Goal: Task Accomplishment & Management: Use online tool/utility

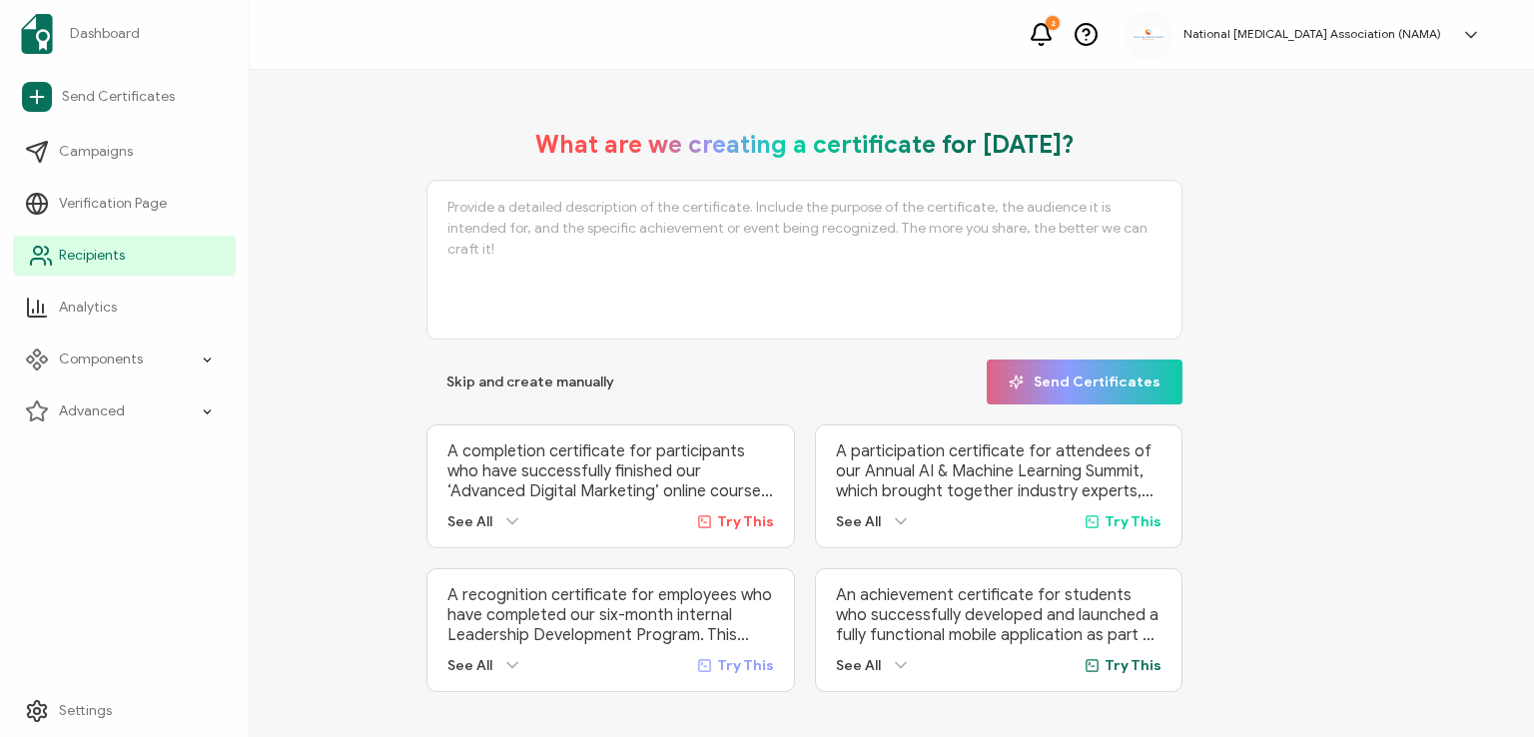
click at [88, 253] on span "Recipients" at bounding box center [92, 256] width 66 height 20
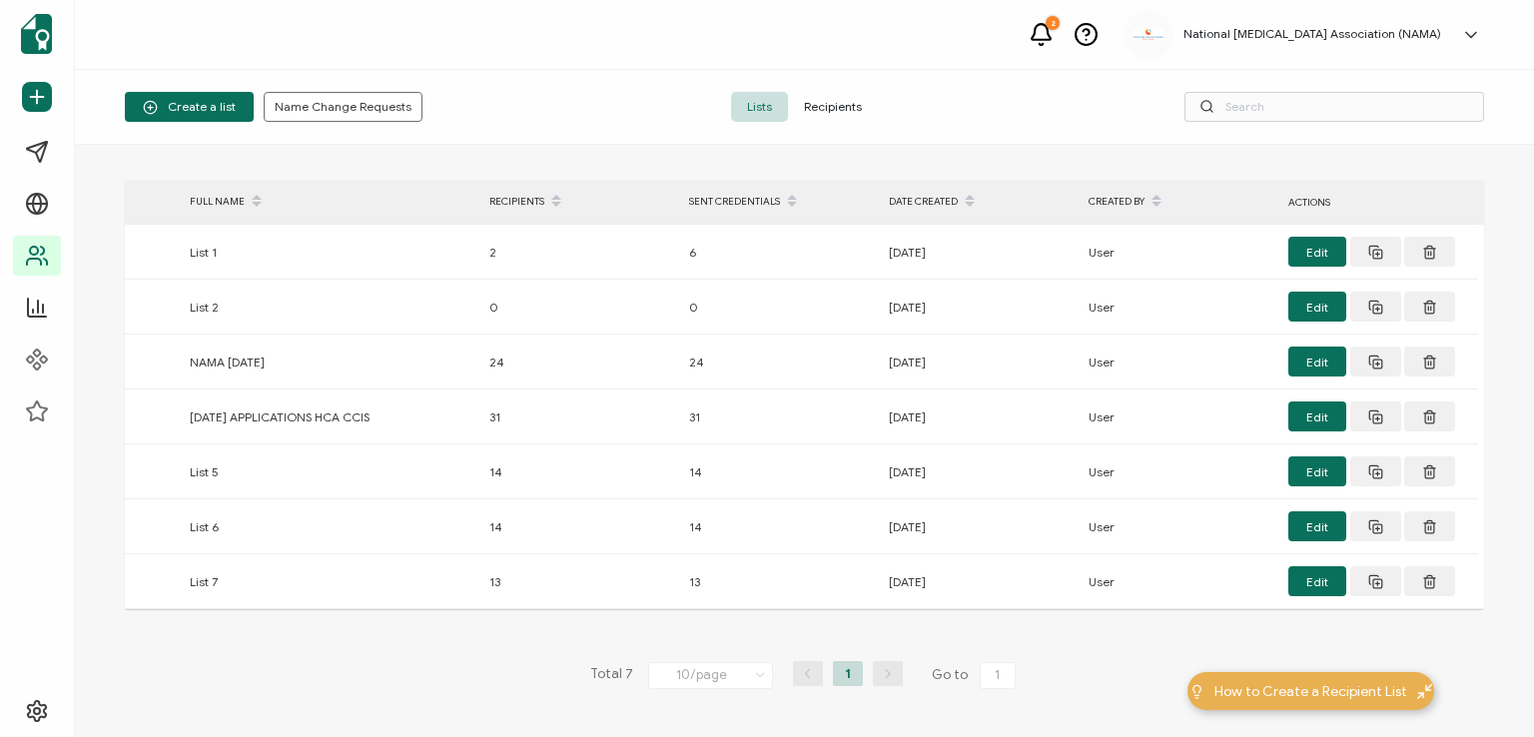
click at [823, 103] on span "Recipients" at bounding box center [833, 107] width 90 height 30
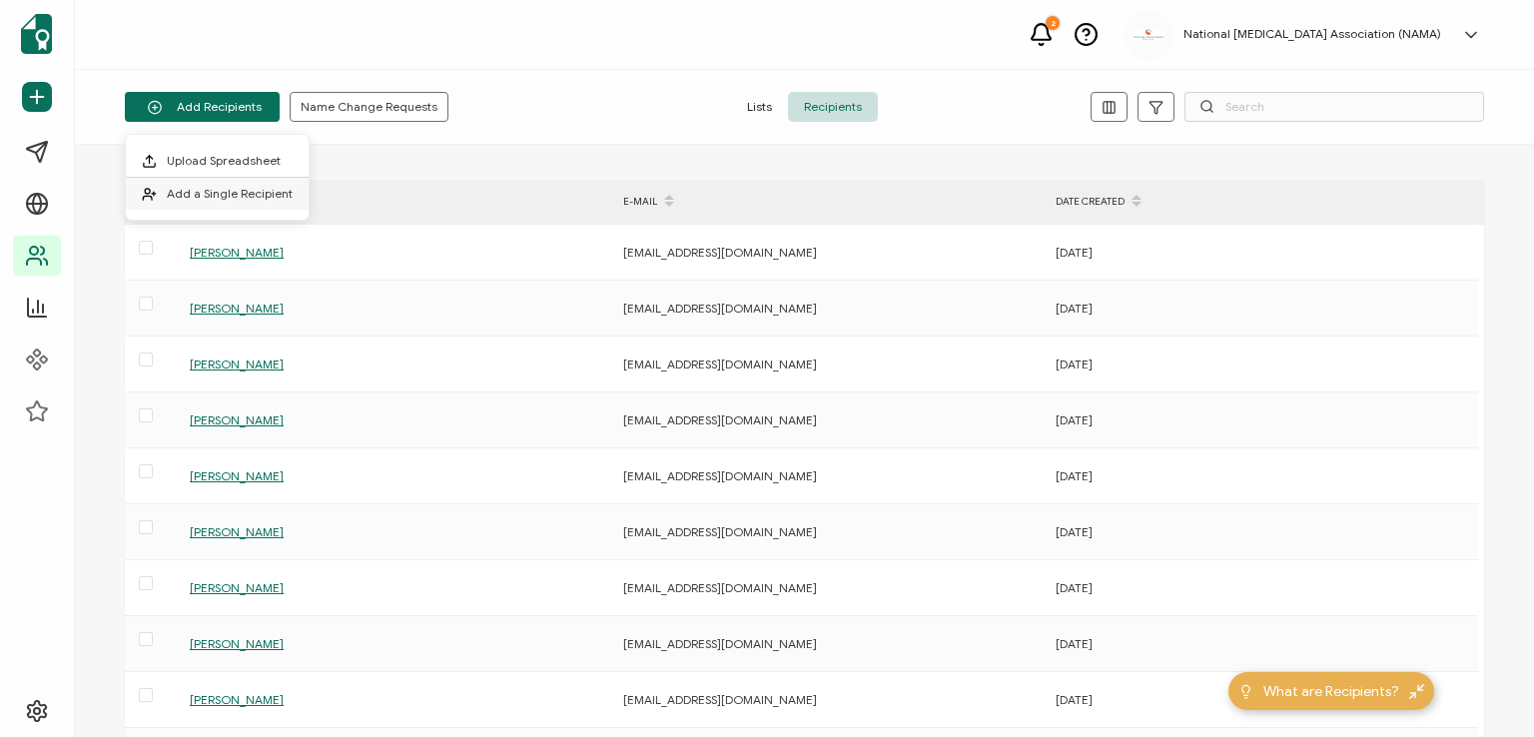
click at [203, 189] on span "Add a Single Recipient" at bounding box center [230, 193] width 126 height 15
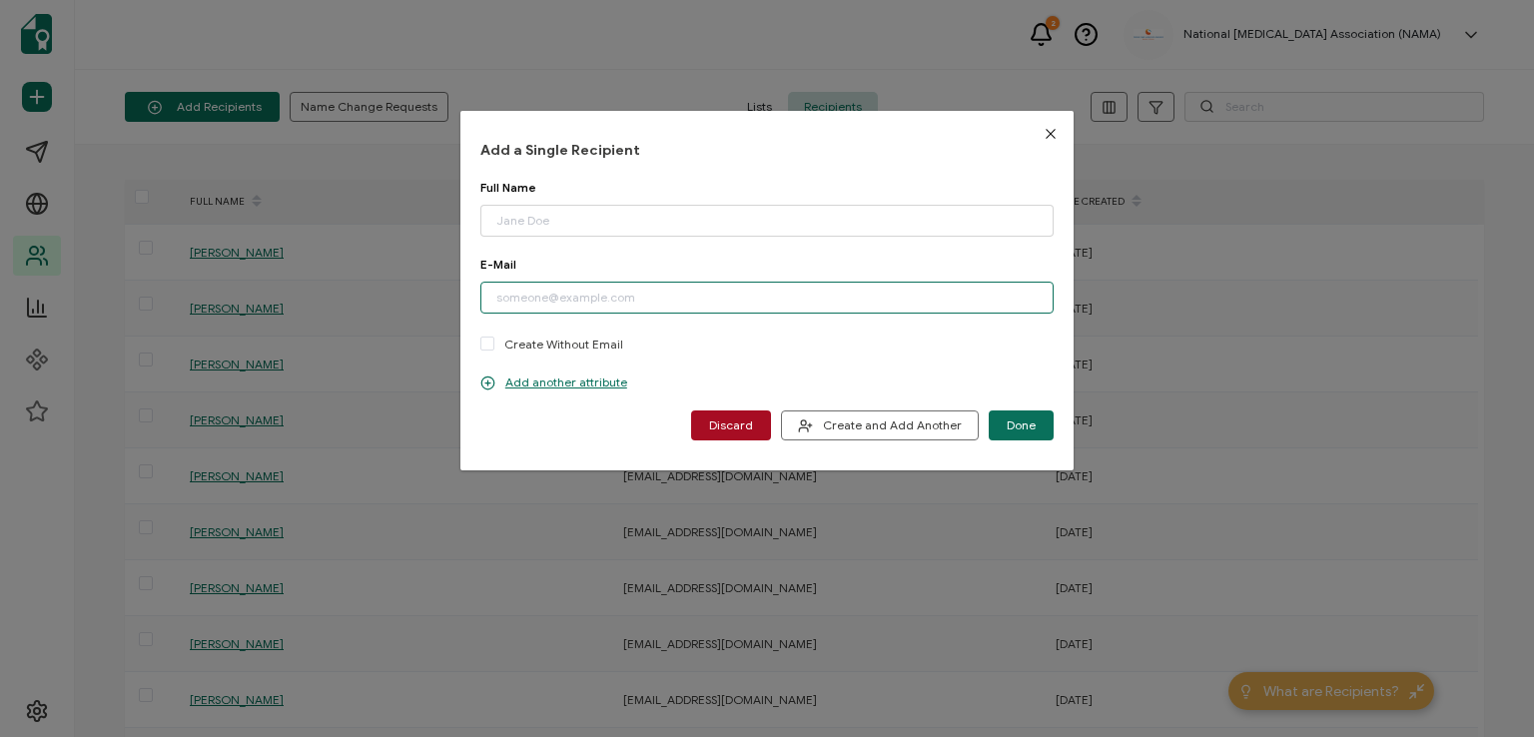
paste input "[EMAIL_ADDRESS][DOMAIN_NAME]"
type input "[EMAIL_ADDRESS][DOMAIN_NAME]"
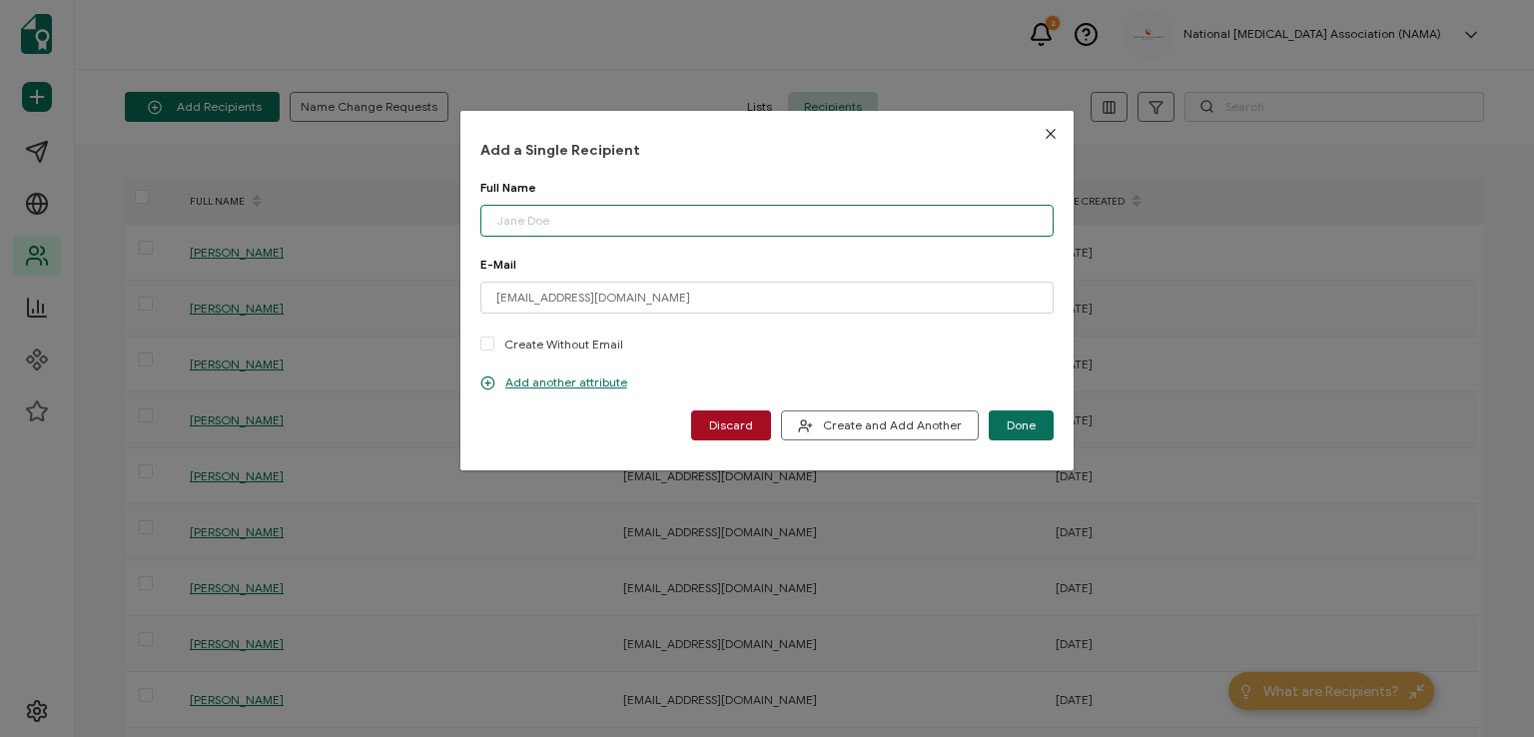
click at [559, 216] on input "dialog" at bounding box center [766, 221] width 573 height 32
type input "[PERSON_NAME]"
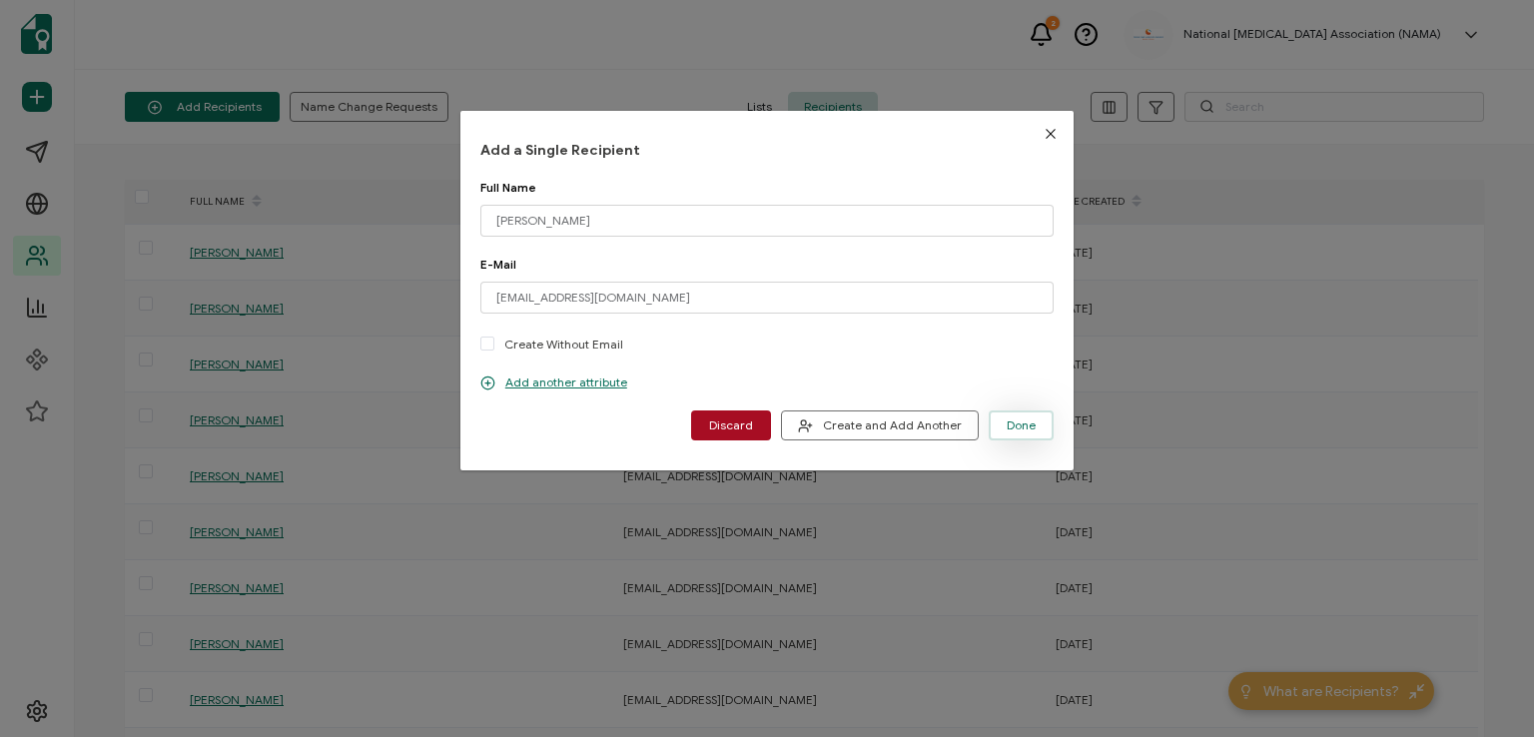
click at [1018, 429] on span "Done" at bounding box center [1021, 426] width 29 height 12
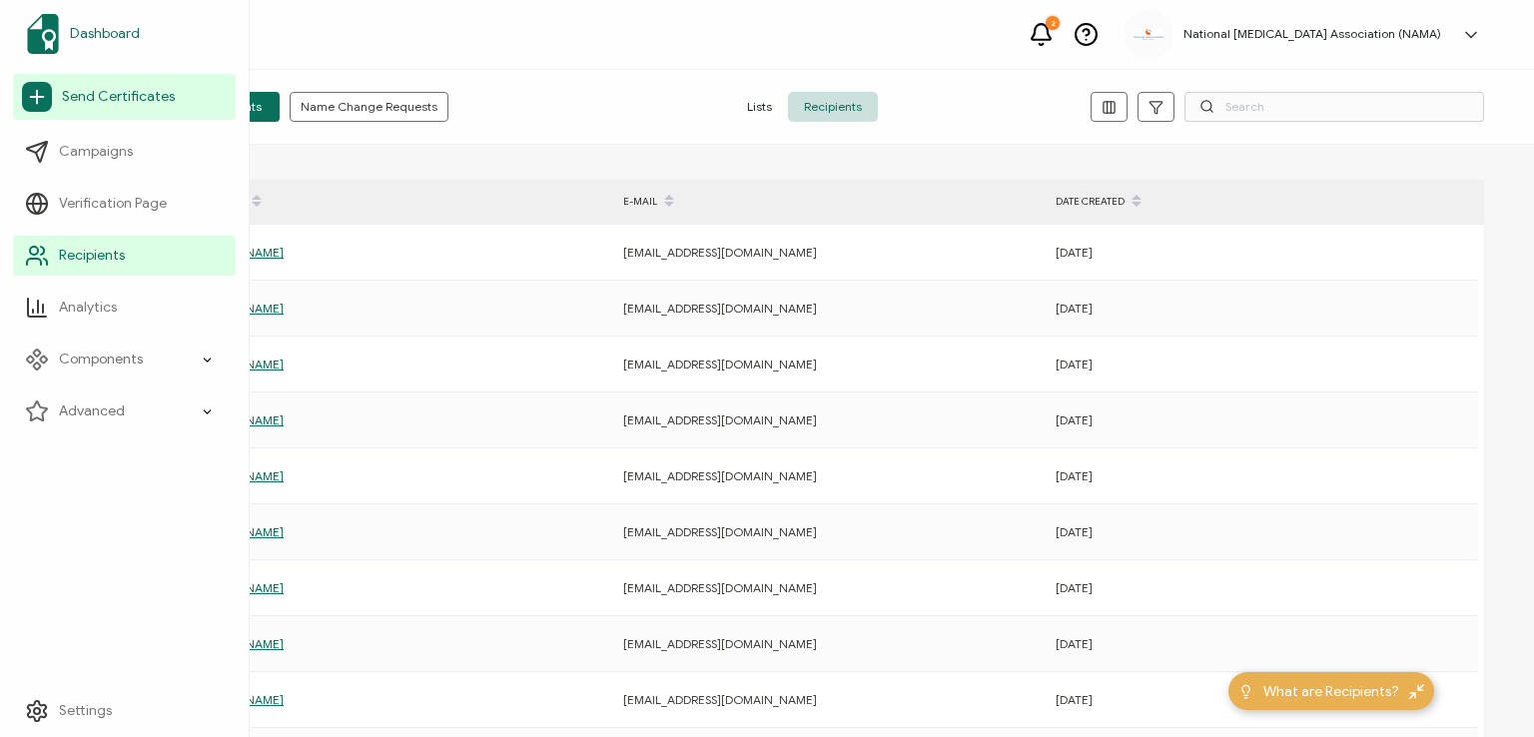
click at [112, 35] on span "Dashboard" at bounding box center [105, 34] width 70 height 20
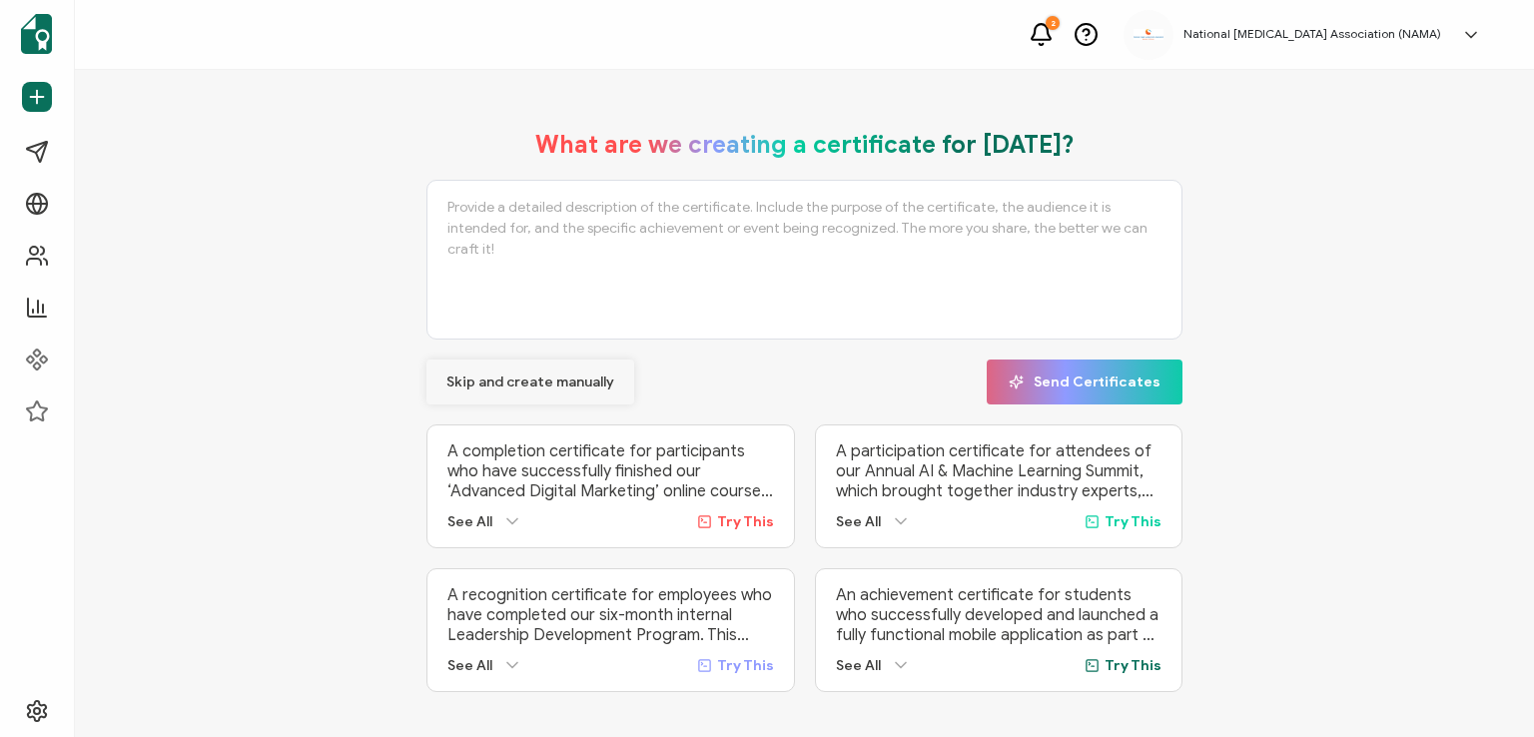
click at [517, 382] on span "Skip and create manually" at bounding box center [531, 383] width 168 height 14
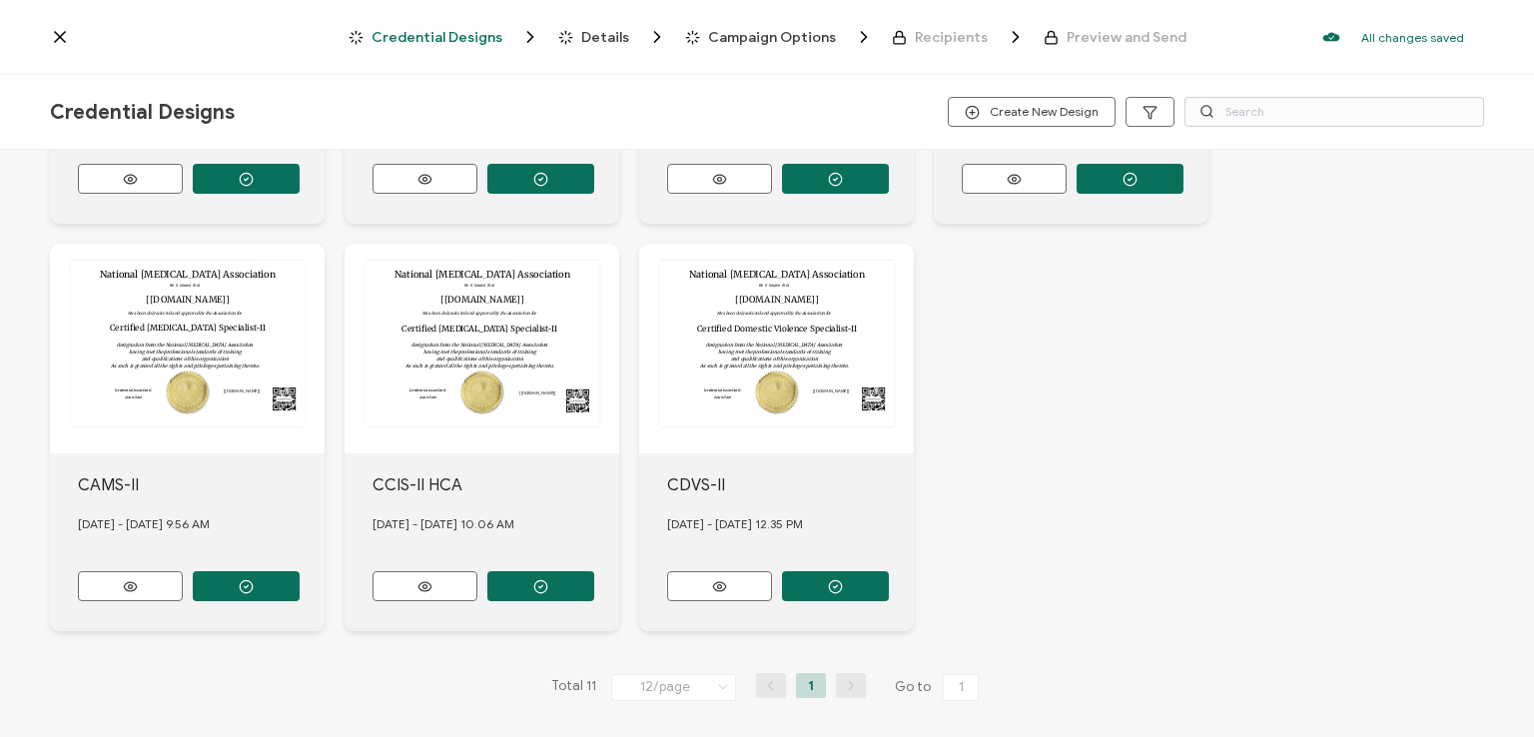
scroll to position [762, 0]
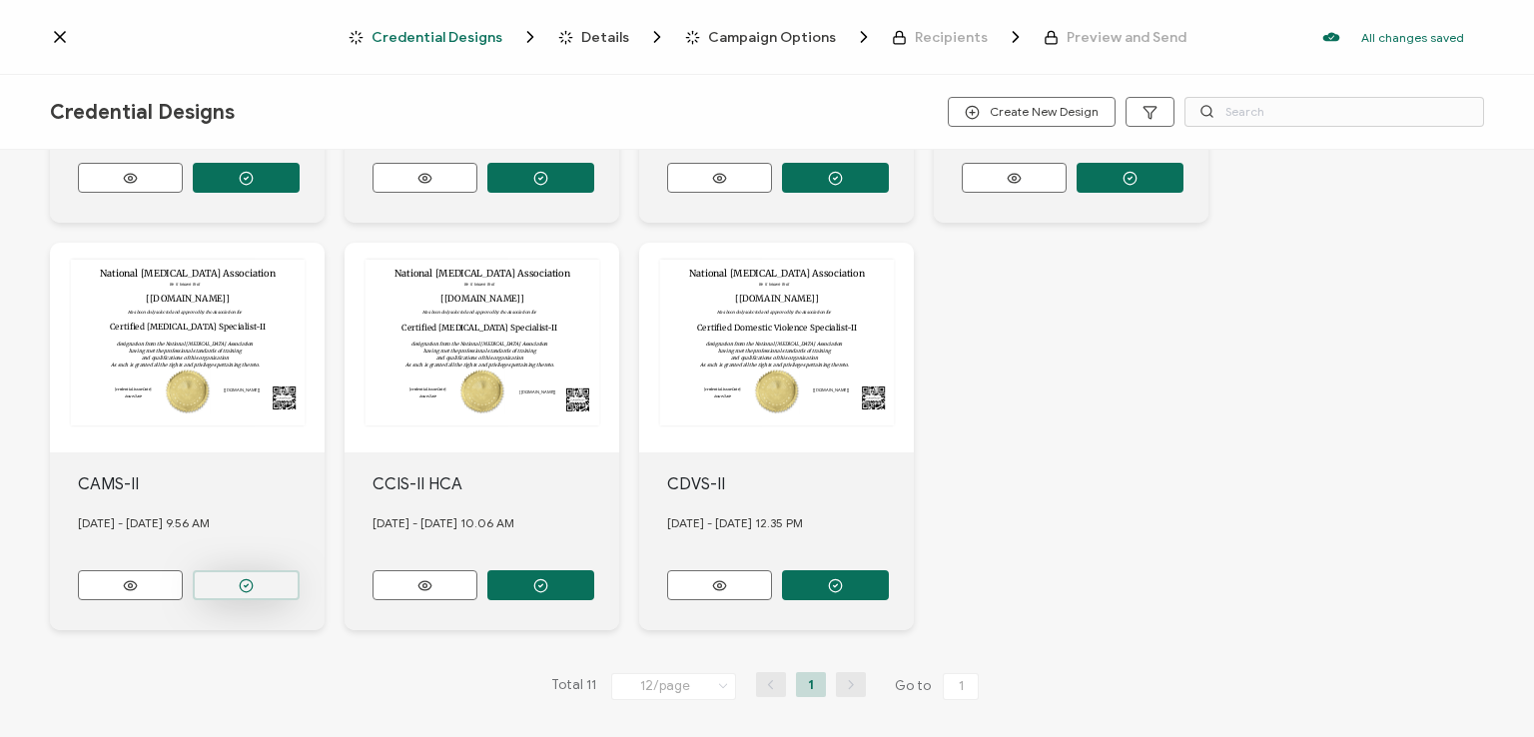
click at [244, 578] on icon "button" at bounding box center [246, 585] width 15 height 15
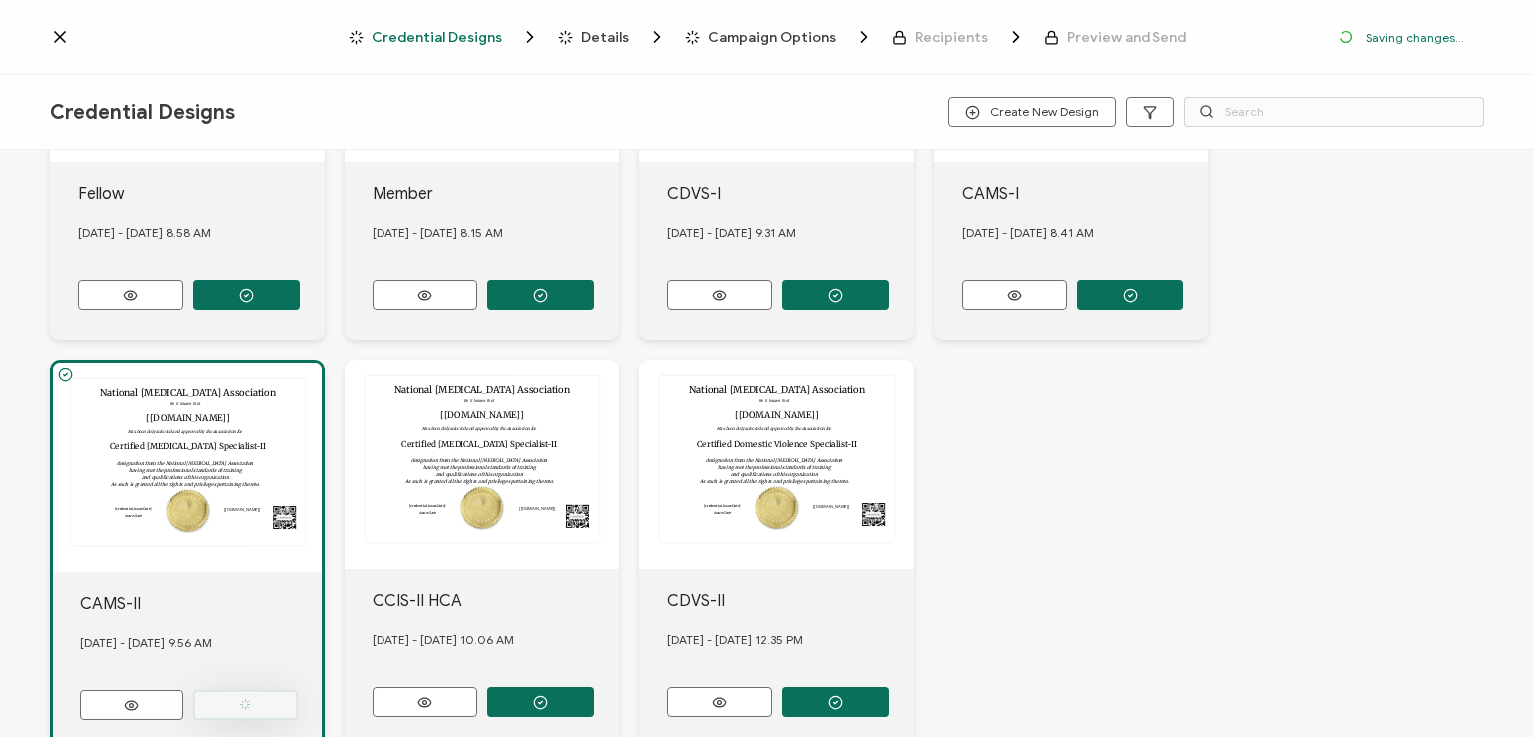
scroll to position [879, 0]
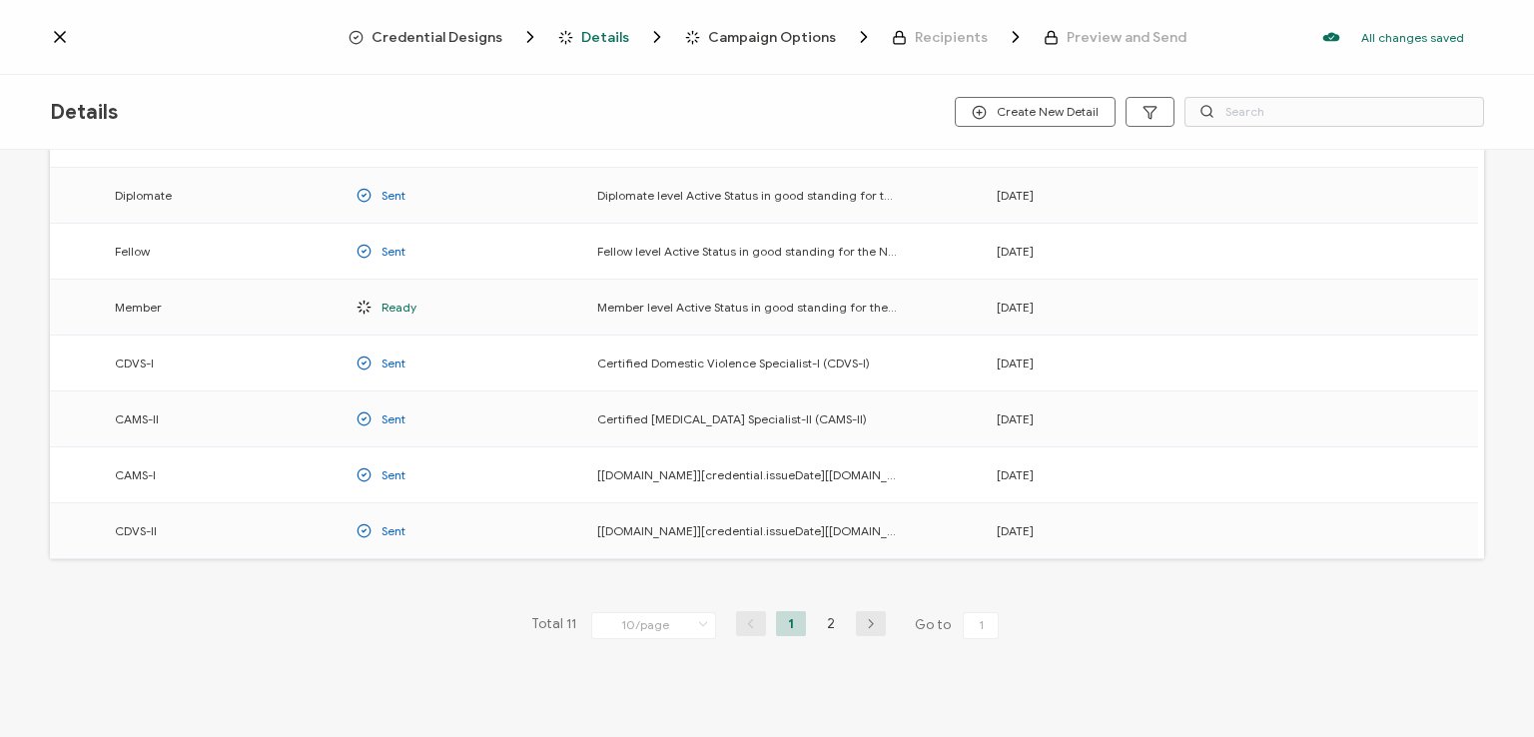
scroll to position [263, 0]
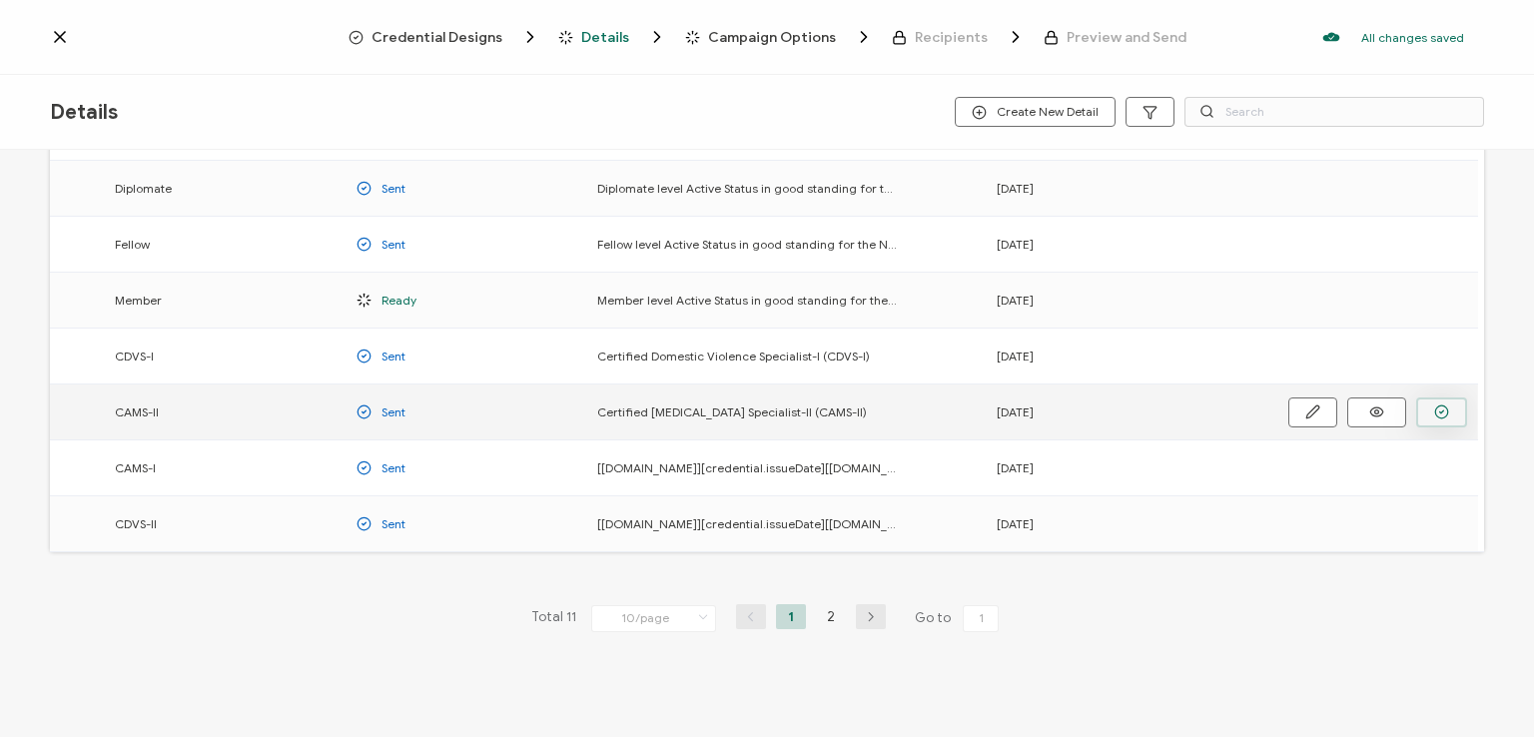
click at [1427, 403] on button "button" at bounding box center [1441, 413] width 51 height 30
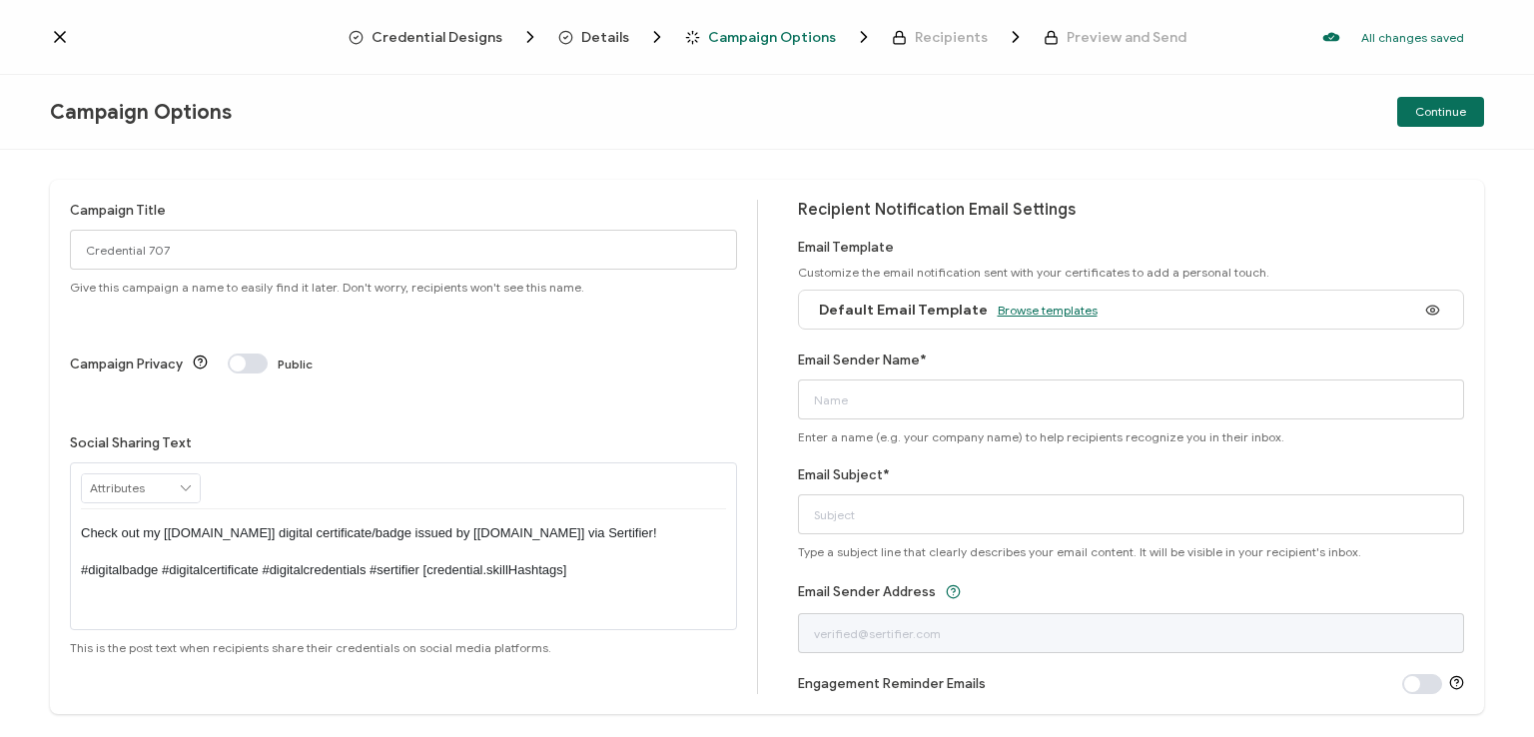
click at [1059, 303] on span "Browse templates" at bounding box center [1048, 310] width 100 height 15
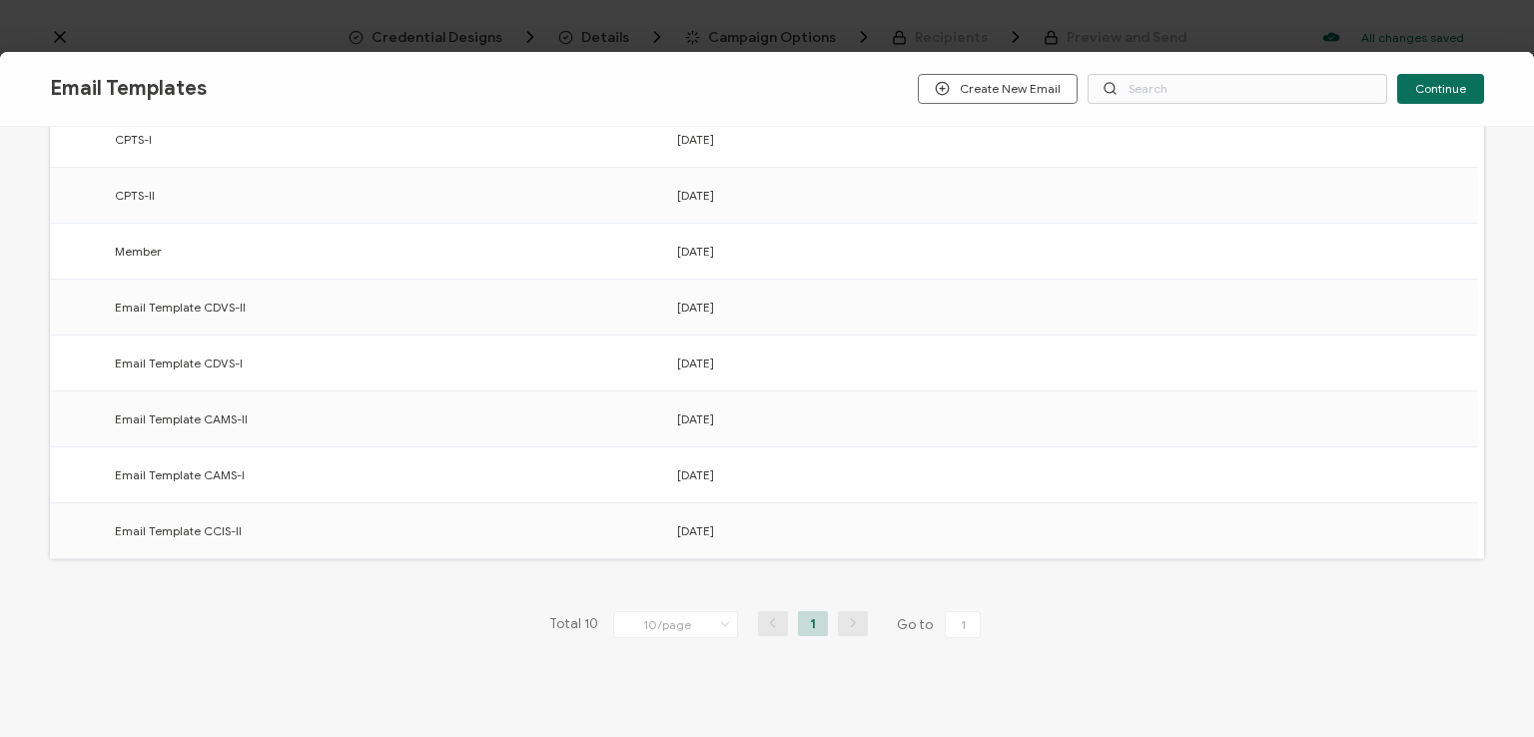
scroll to position [311, 0]
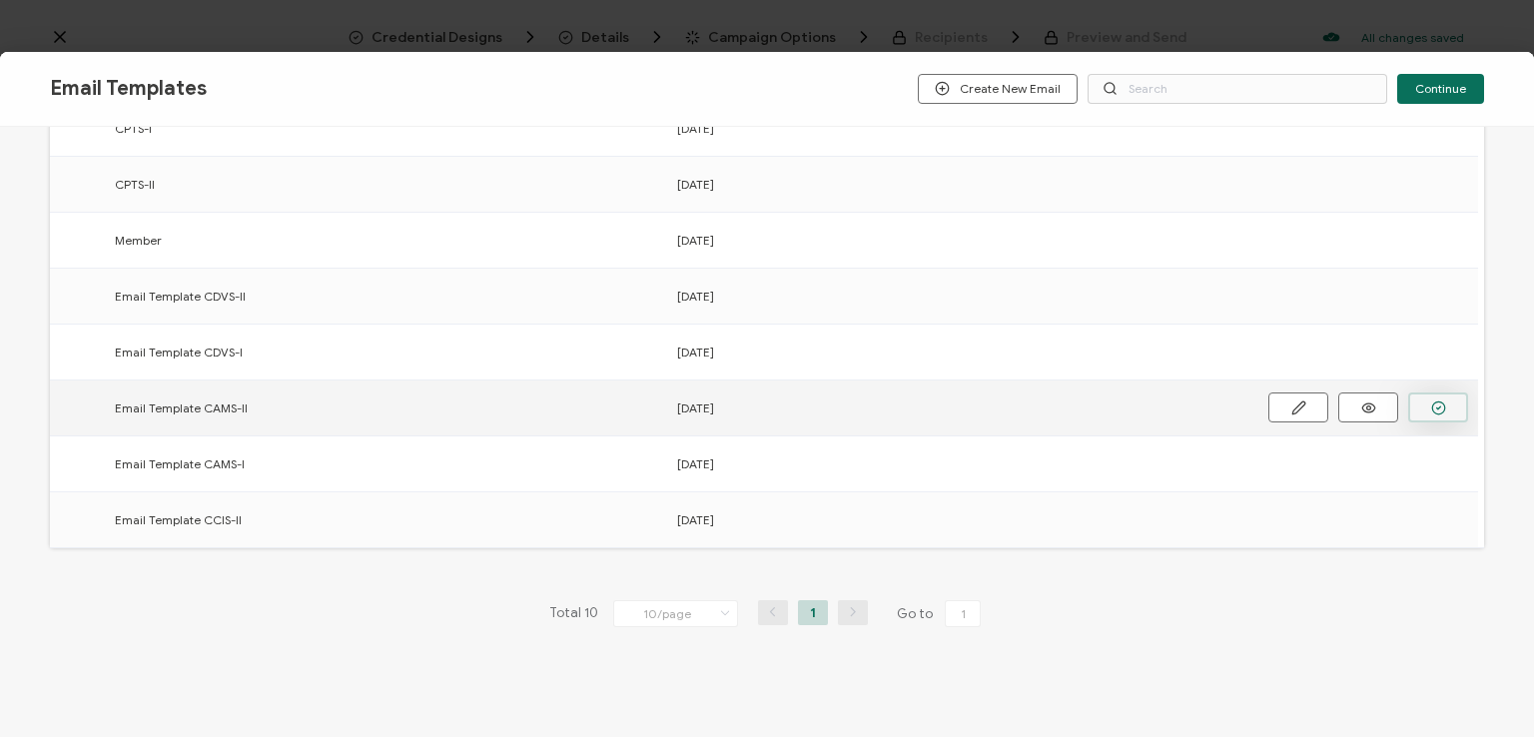
click at [1435, 404] on icon "button" at bounding box center [1438, 408] width 15 height 15
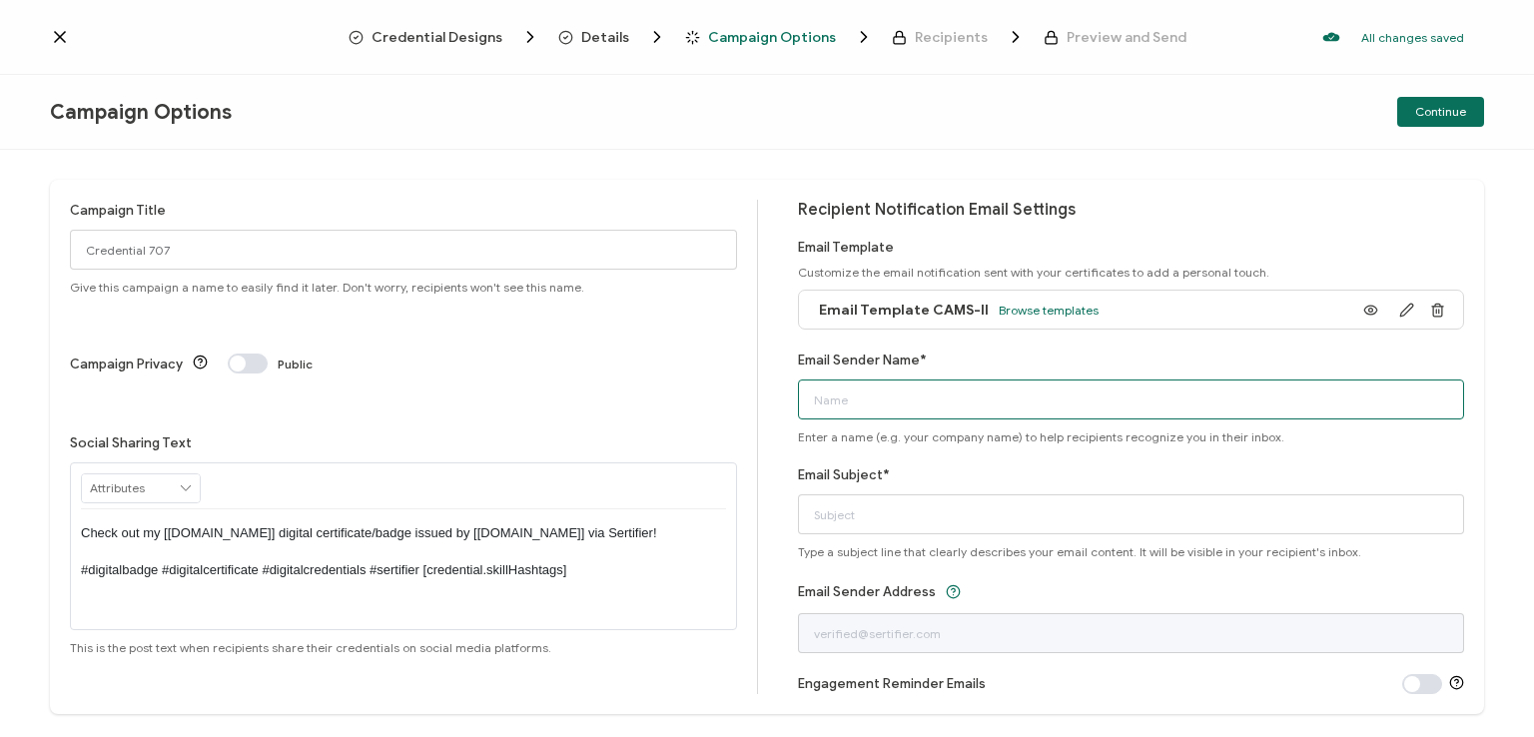
click at [997, 405] on input "Email Sender Name*" at bounding box center [1131, 400] width 667 height 40
type input "National [MEDICAL_DATA] Association"
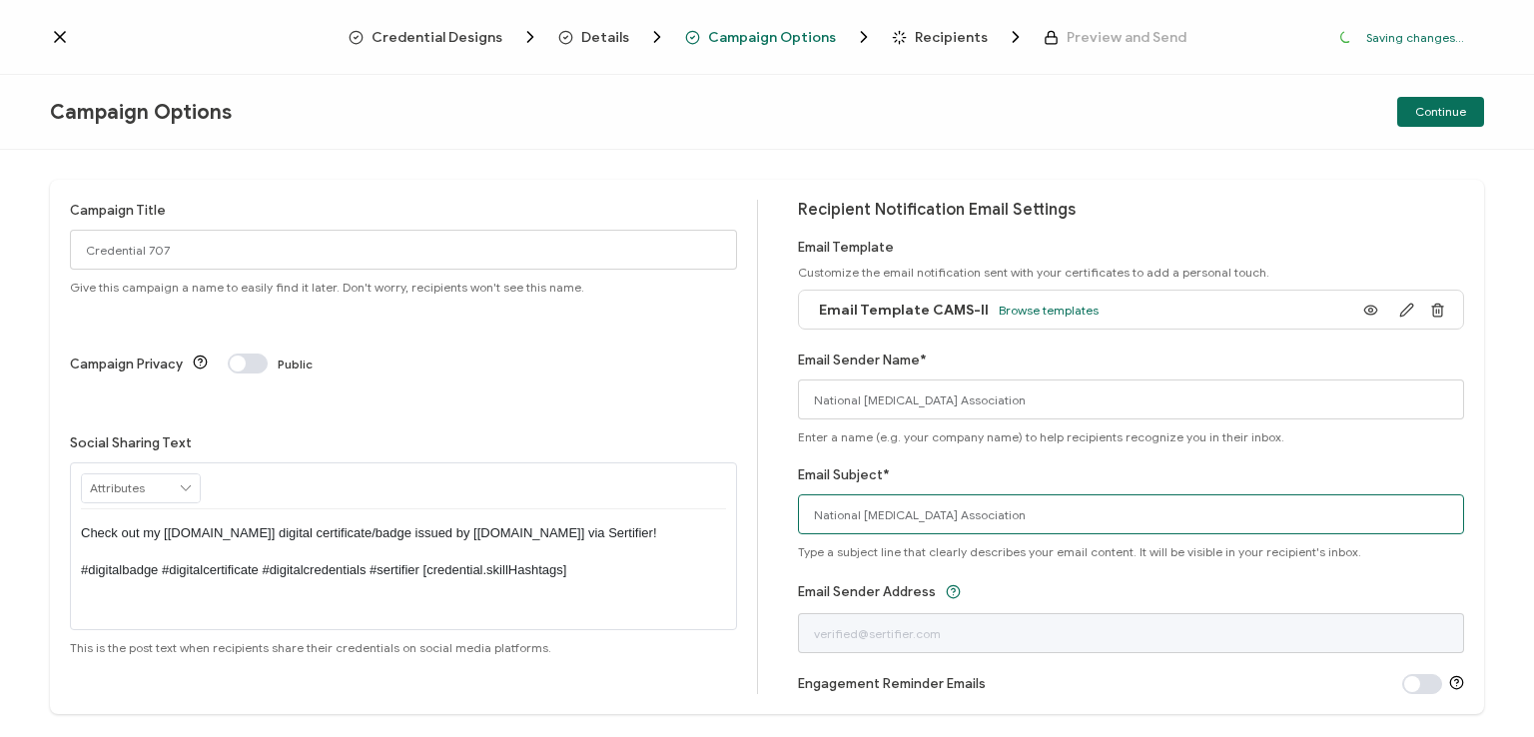
drag, startPoint x: 1039, startPoint y: 519, endPoint x: 746, endPoint y: 536, distance: 293.2
click at [746, 536] on div "Campaign Title Credential 707 Give this campaign a name to easily find it later…" at bounding box center [767, 447] width 1434 height 534
type input "CAMS-II digital certificate"
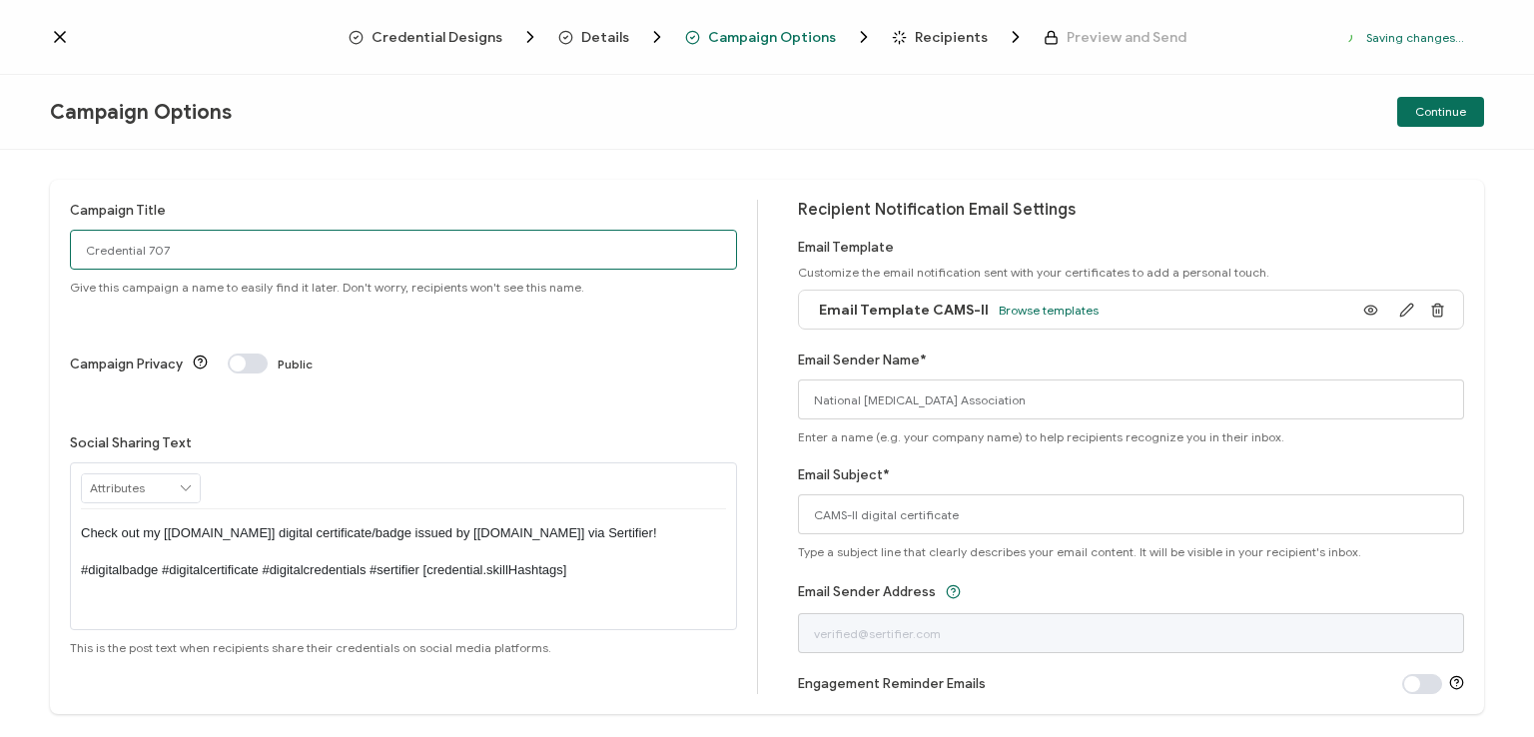
drag, startPoint x: 276, startPoint y: 242, endPoint x: 78, endPoint y: 242, distance: 197.8
click at [78, 242] on input "Credential 707" at bounding box center [403, 250] width 667 height 40
type input "CAMS-II 1 - [DATE]"
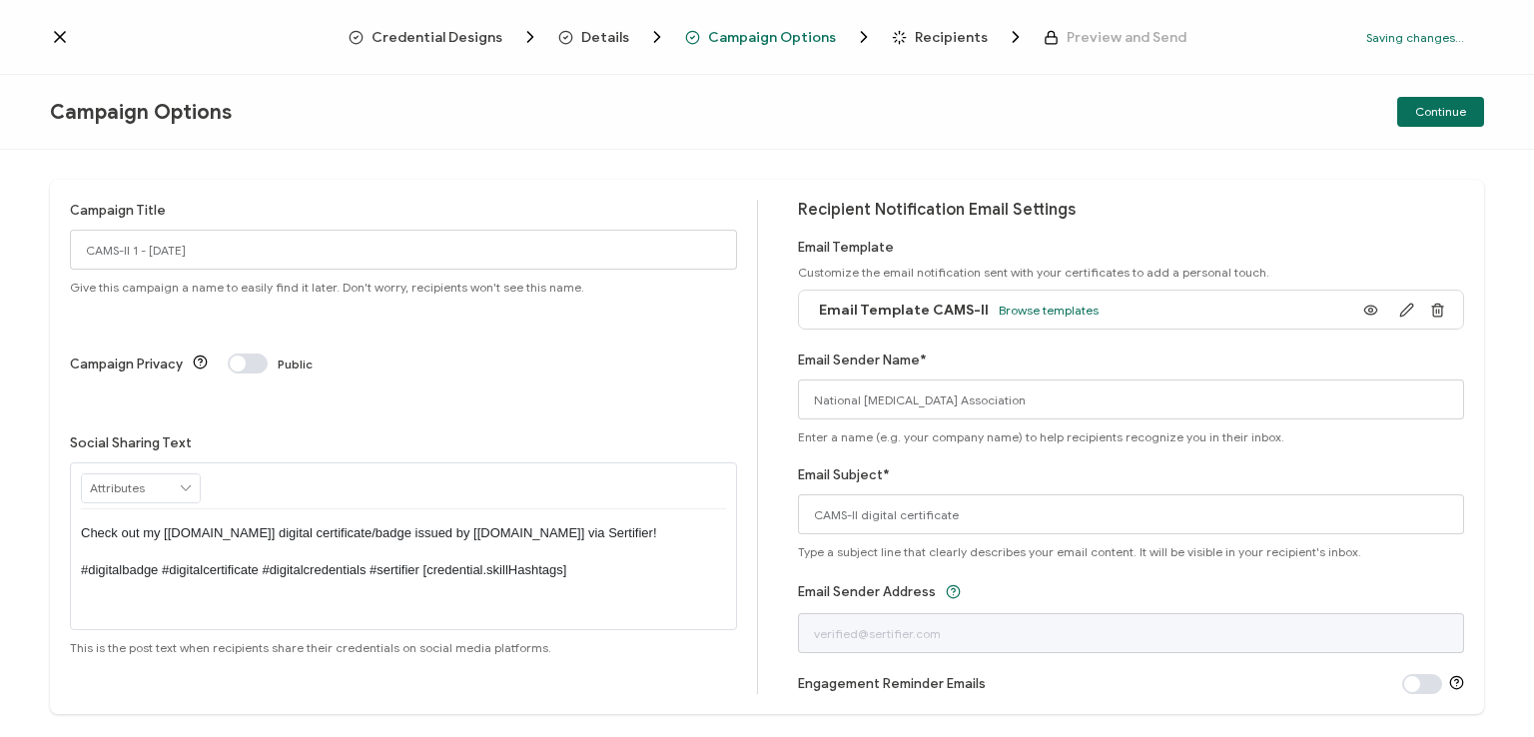
click at [399, 524] on p "Check out my [[DOMAIN_NAME]] digital certificate/badge issued by [[DOMAIN_NAME]…" at bounding box center [403, 551] width 645 height 55
click at [794, 79] on div "Campaign Options Continue" at bounding box center [767, 112] width 1534 height 75
click at [1443, 106] on span "Continue" at bounding box center [1440, 112] width 51 height 12
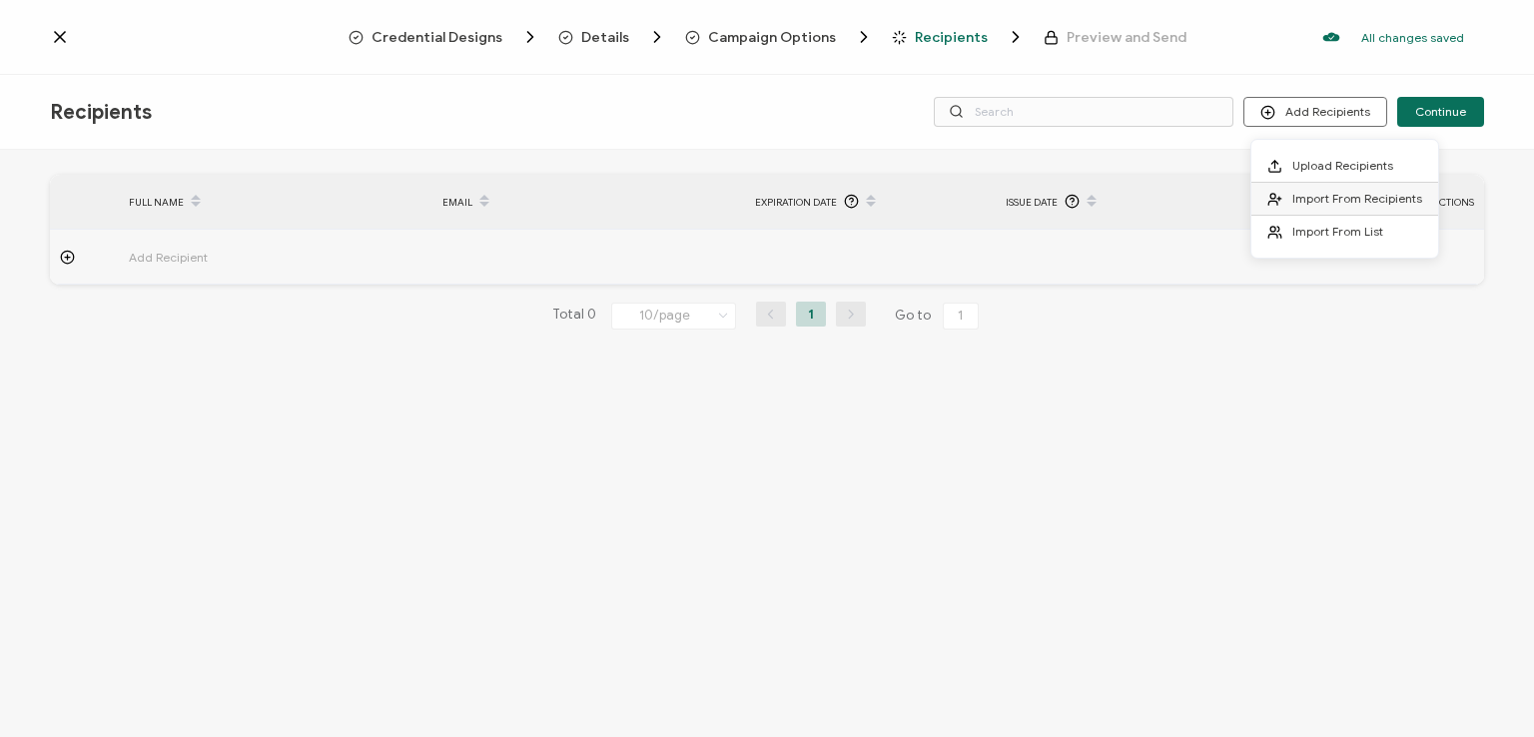
click at [1327, 193] on span "Import From Recipients" at bounding box center [1358, 198] width 130 height 15
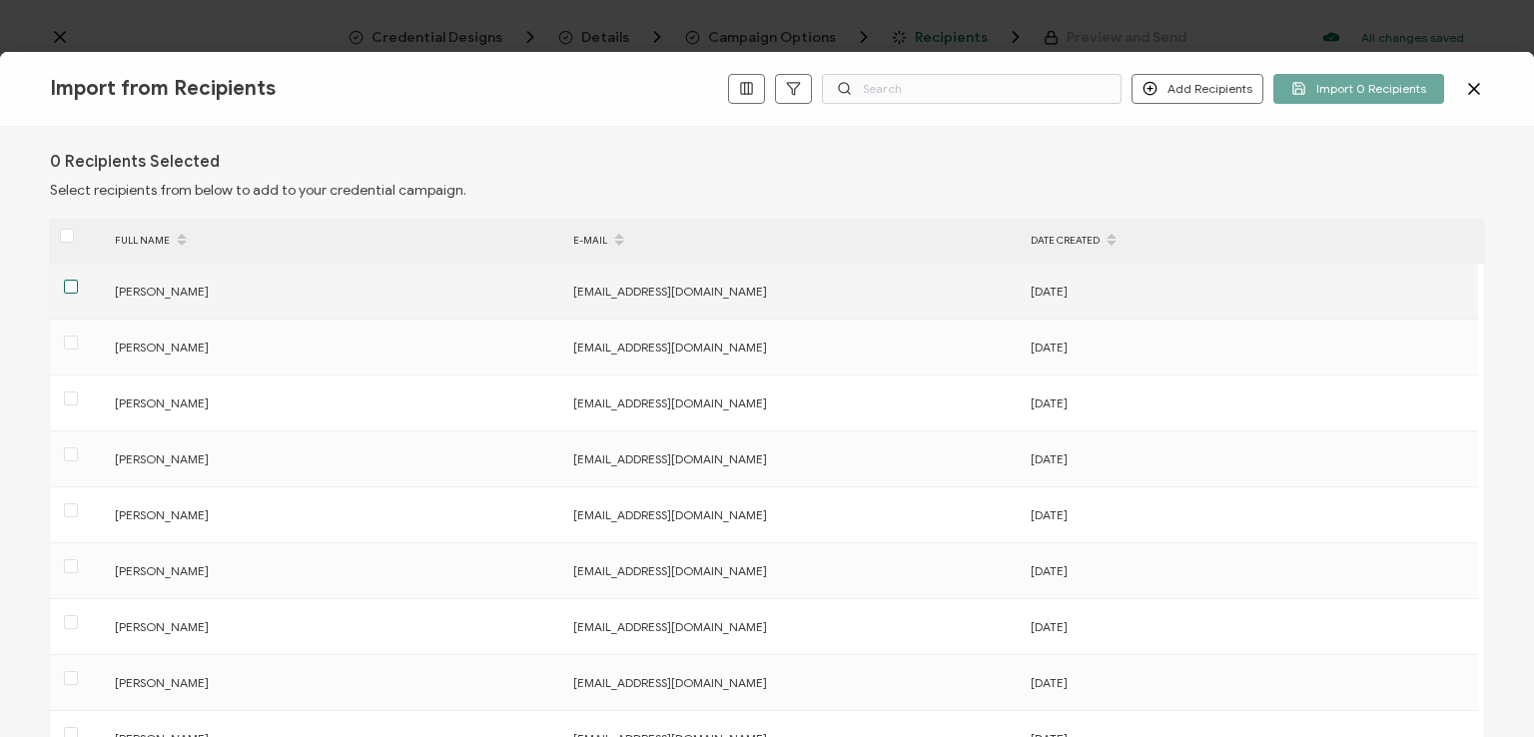
click at [64, 281] on span at bounding box center [71, 287] width 14 height 14
click at [78, 280] on input "checkbox" at bounding box center [78, 280] width 0 height 0
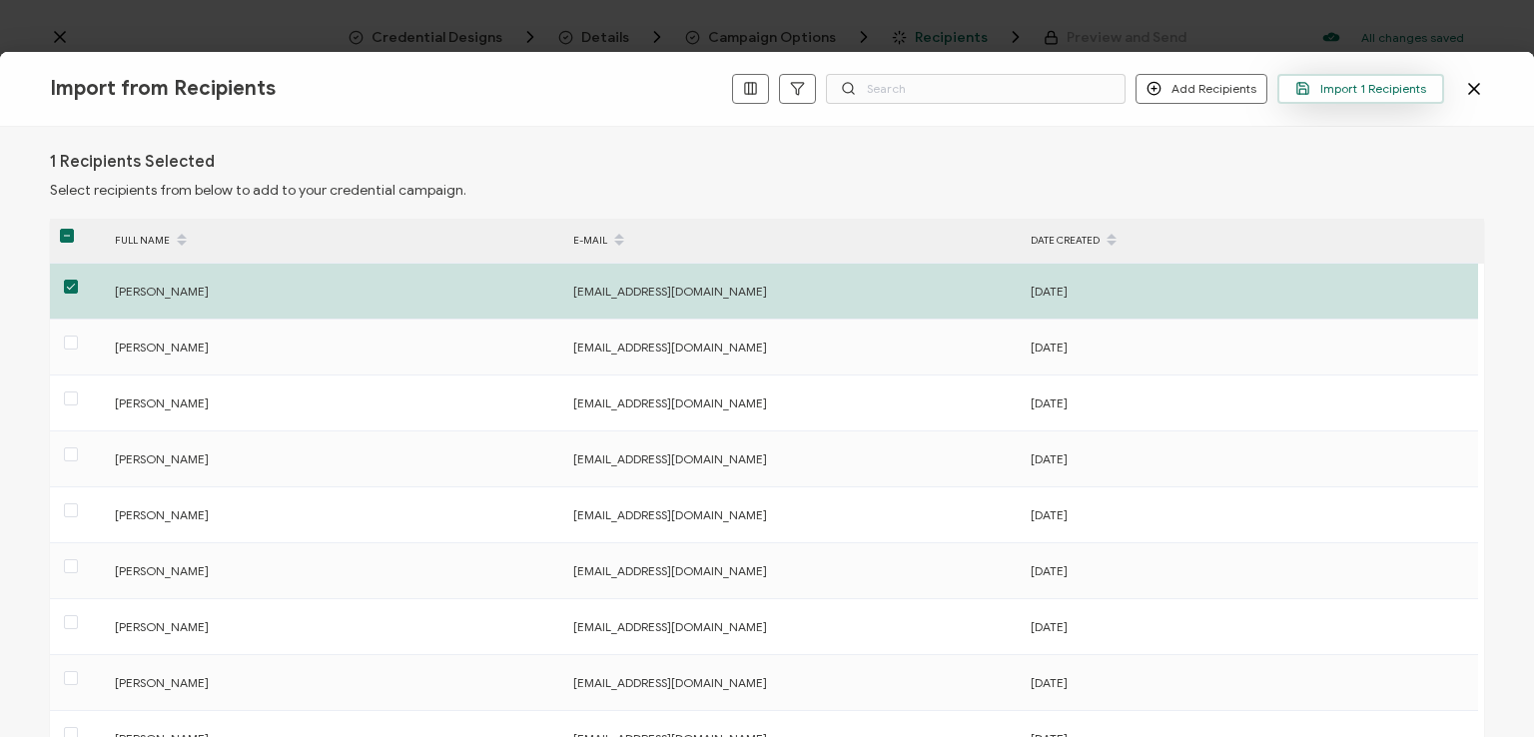
click at [1371, 85] on span "Import 1 Recipients" at bounding box center [1361, 88] width 131 height 15
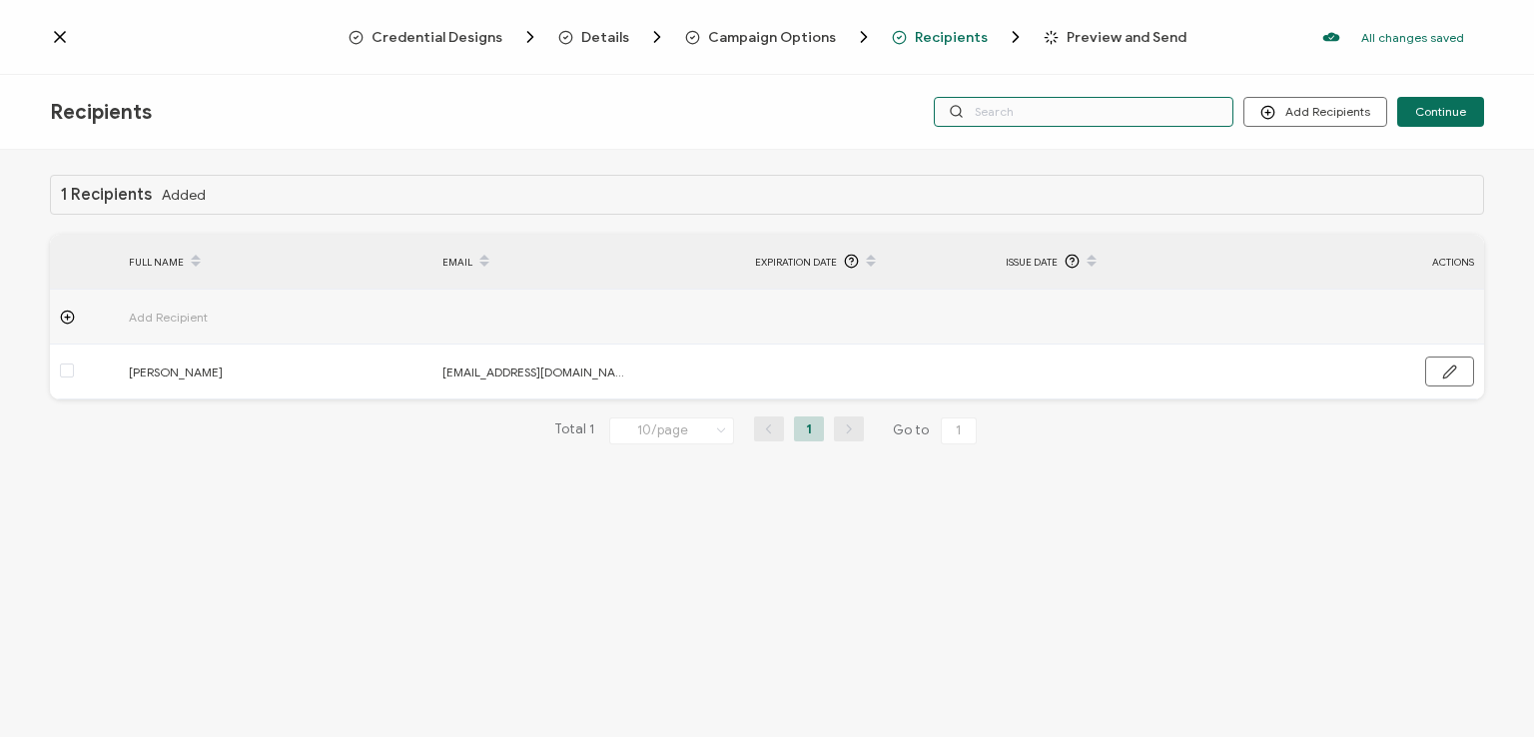
click at [1139, 110] on input "text" at bounding box center [1084, 112] width 300 height 30
click at [1098, 69] on div "Credential Designs Details Campaign Options Recipients Preview and Send All cha…" at bounding box center [767, 37] width 1534 height 75
click at [1090, 106] on input "text" at bounding box center [1084, 112] width 300 height 30
click at [1072, 150] on div "1 Recipients Added FULL NAME EMAIL Expiration Date Issue Date ACTIONS Add Recip…" at bounding box center [767, 446] width 1534 height 592
click at [1051, 114] on input "text" at bounding box center [1084, 112] width 300 height 30
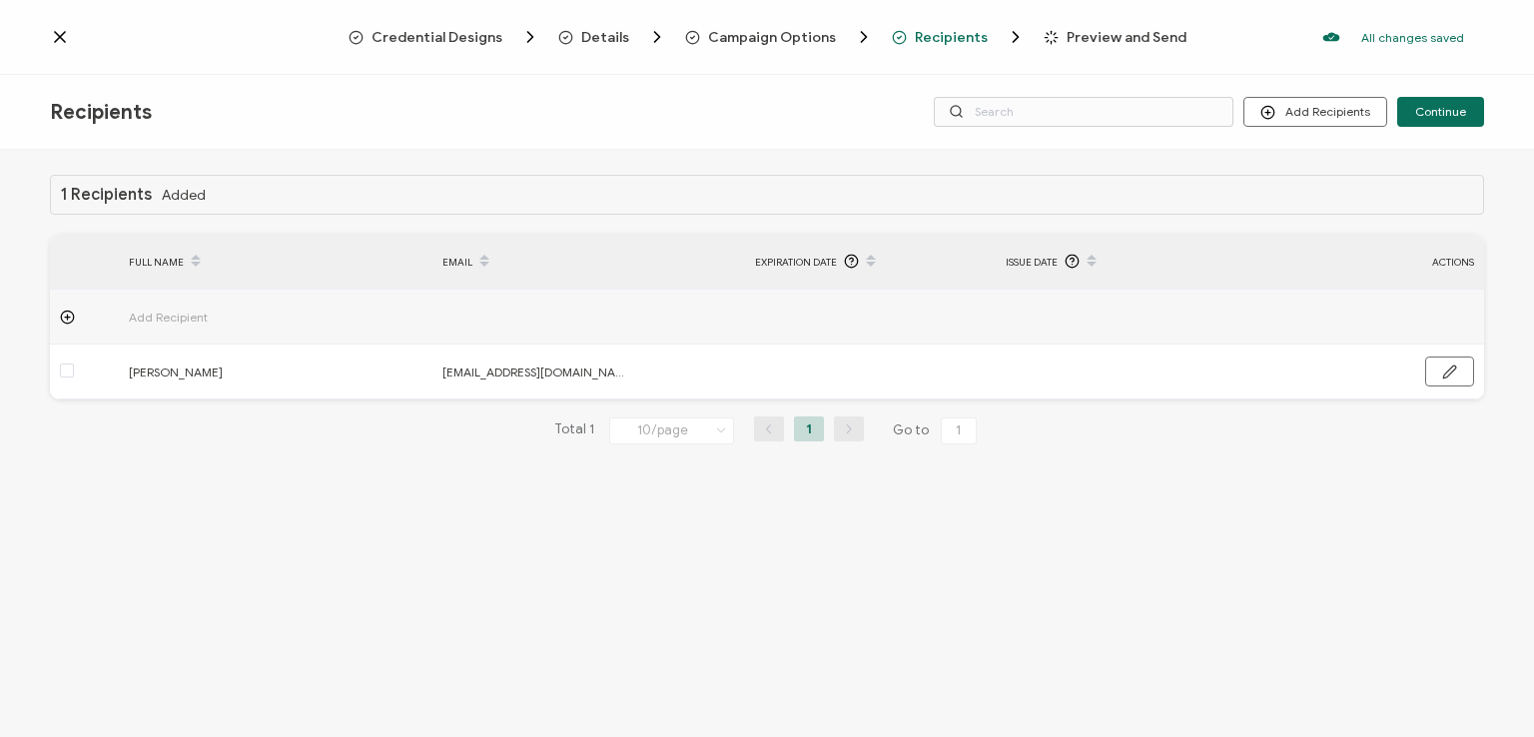
click at [1054, 76] on div "Recipients Add Recipients Continue" at bounding box center [767, 112] width 1534 height 75
click at [1430, 108] on span "Continue" at bounding box center [1440, 112] width 51 height 12
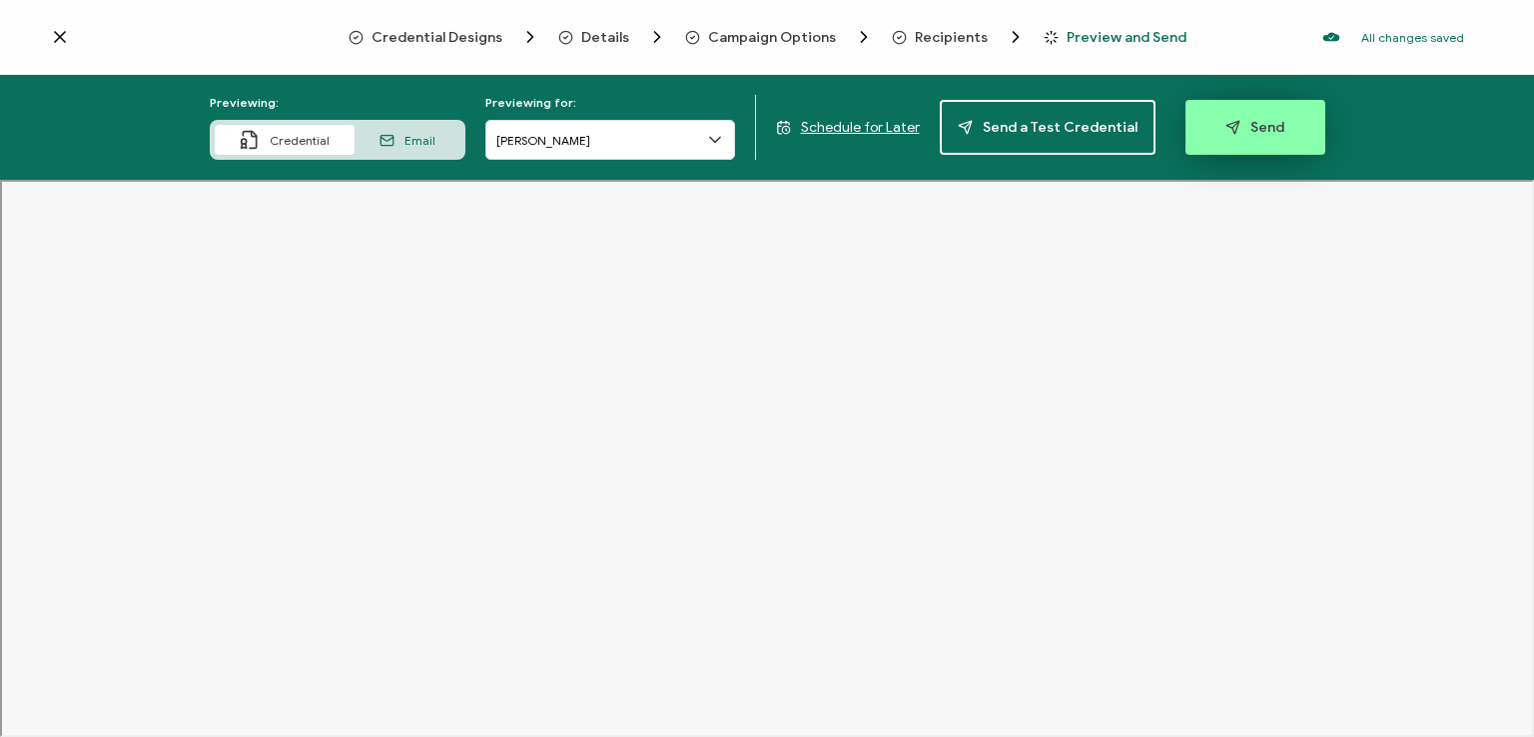
click at [1237, 130] on span "Send" at bounding box center [1255, 127] width 59 height 15
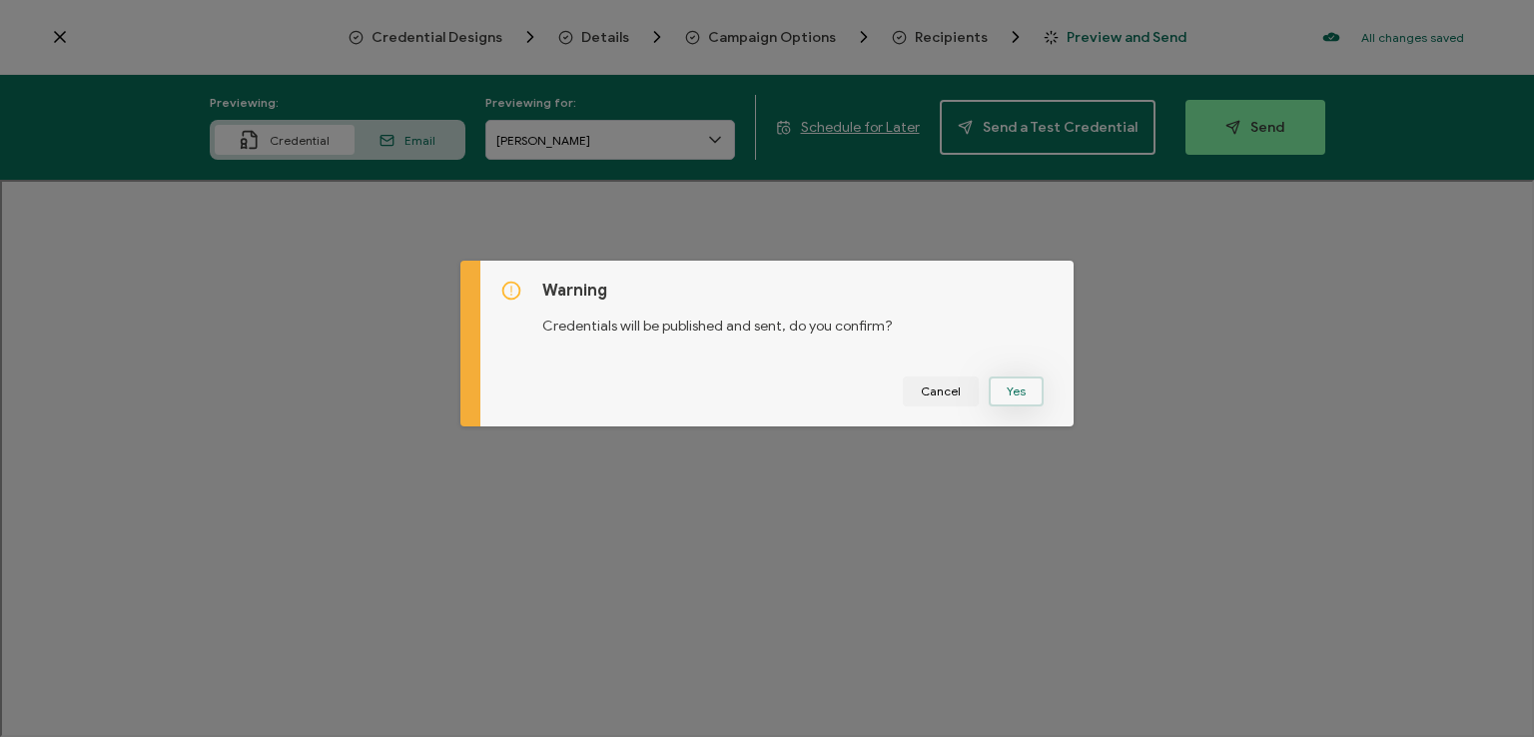
click at [1014, 390] on button "Yes" at bounding box center [1016, 392] width 55 height 30
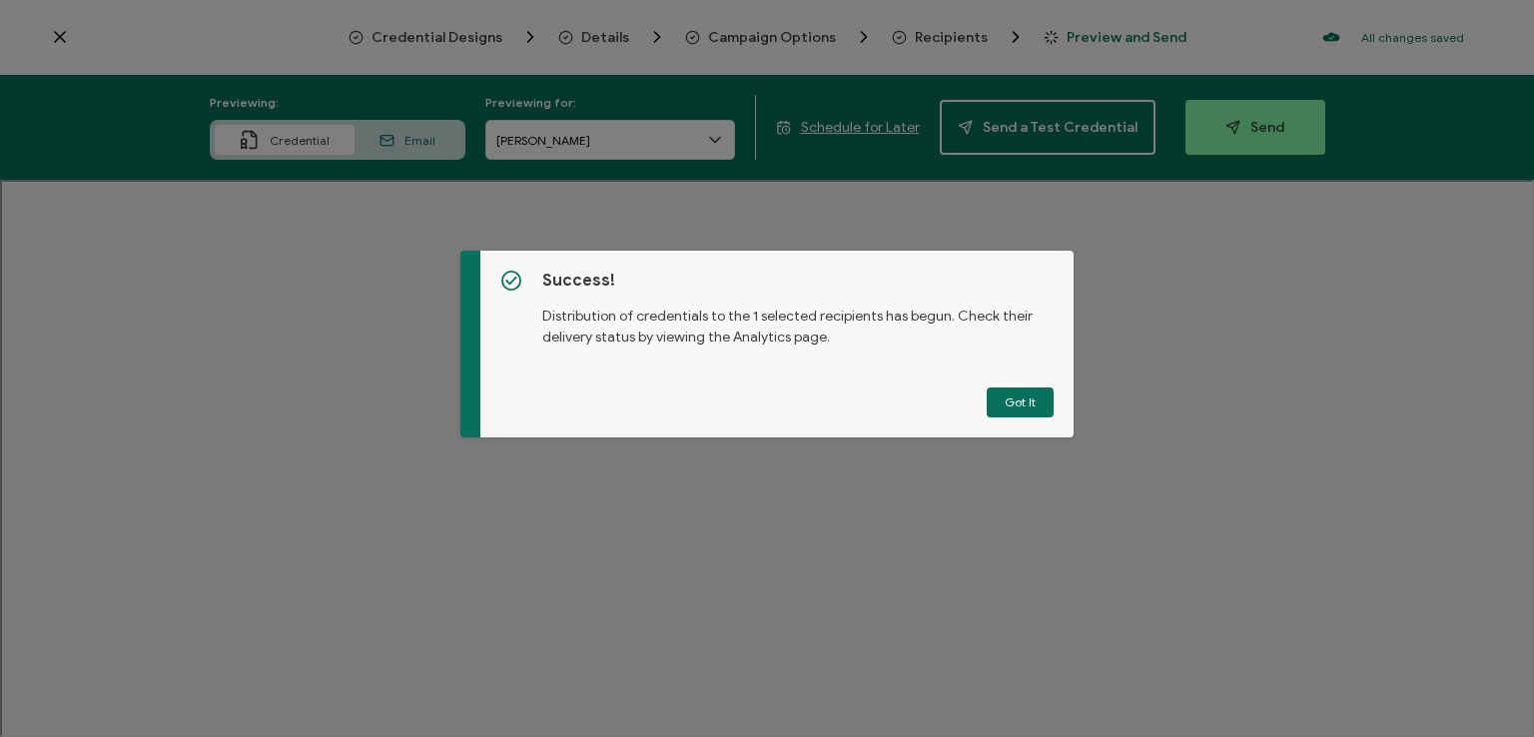
click at [1014, 390] on button "Got It" at bounding box center [1020, 403] width 67 height 30
